Goal: Task Accomplishment & Management: Use online tool/utility

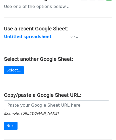
scroll to position [53, 0]
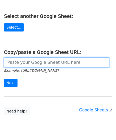
click at [27, 62] on input "url" at bounding box center [56, 62] width 105 height 10
paste input "https://docs.google.com/spreadsheets/d/1JN6AqD33CSws6_hpbAkfuuJpcWRUrNoKWKOVeW2…"
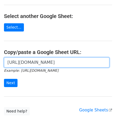
scroll to position [0, 122]
type input "https://docs.google.com/spreadsheets/d/1JN6AqD33CSws6_hpbAkfuuJpcWRUrNoKWKOVeW2…"
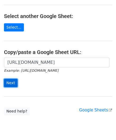
click at [11, 81] on input "Next" at bounding box center [10, 83] width 13 height 8
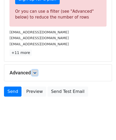
click at [36, 71] on icon at bounding box center [34, 72] width 3 height 3
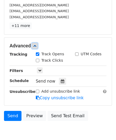
scroll to position [226, 0]
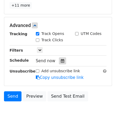
click at [61, 60] on icon at bounding box center [62, 61] width 3 height 4
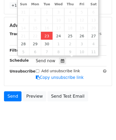
type input "[DATE] 12:00"
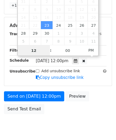
scroll to position [0, 0]
paste input "4"
type input "4"
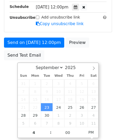
type input "[DATE] 16:00"
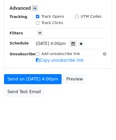
scroll to position [243, 0]
